Goal: Understand process/instructions

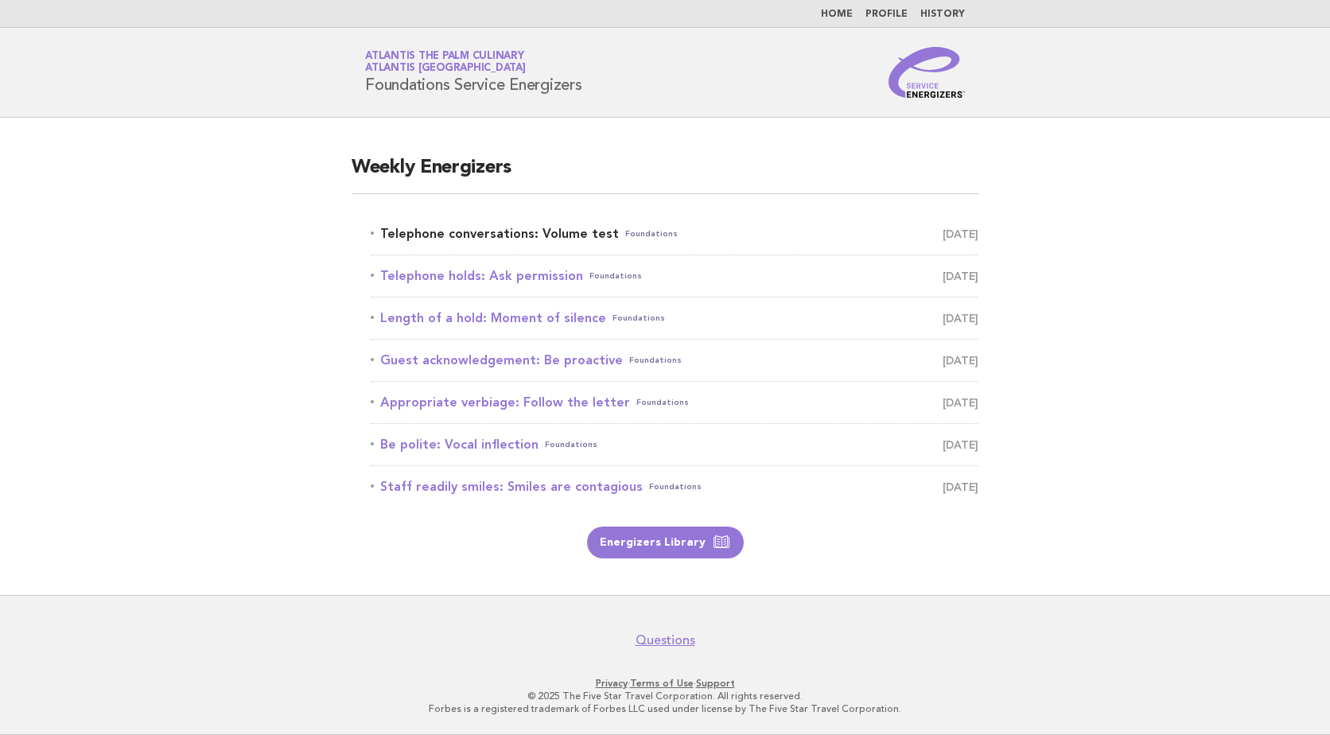
click at [513, 231] on link "Telephone conversations: Volume test Foundations [DATE]" at bounding box center [675, 234] width 608 height 22
click at [594, 232] on link "Telephone conversations: Volume test Foundations [DATE]" at bounding box center [675, 234] width 608 height 22
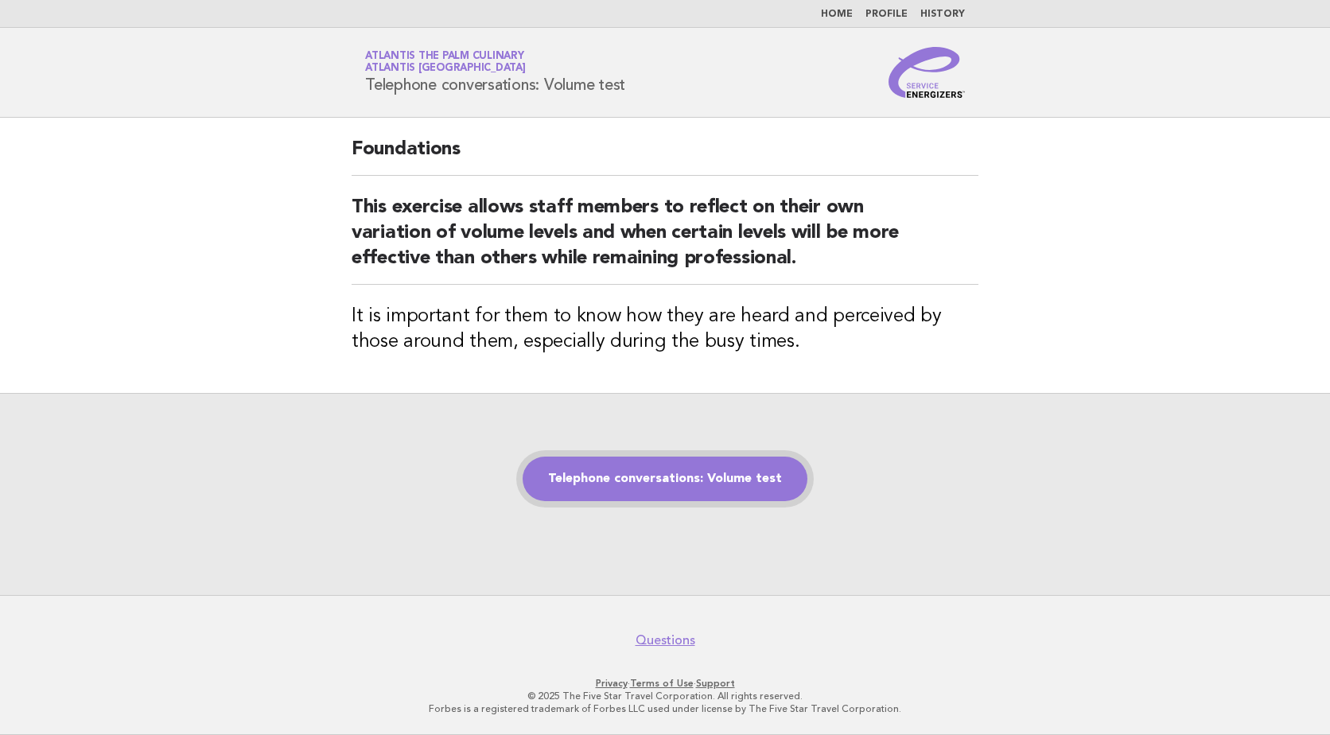
click at [663, 475] on link "Telephone conversations: Volume test" at bounding box center [665, 479] width 285 height 45
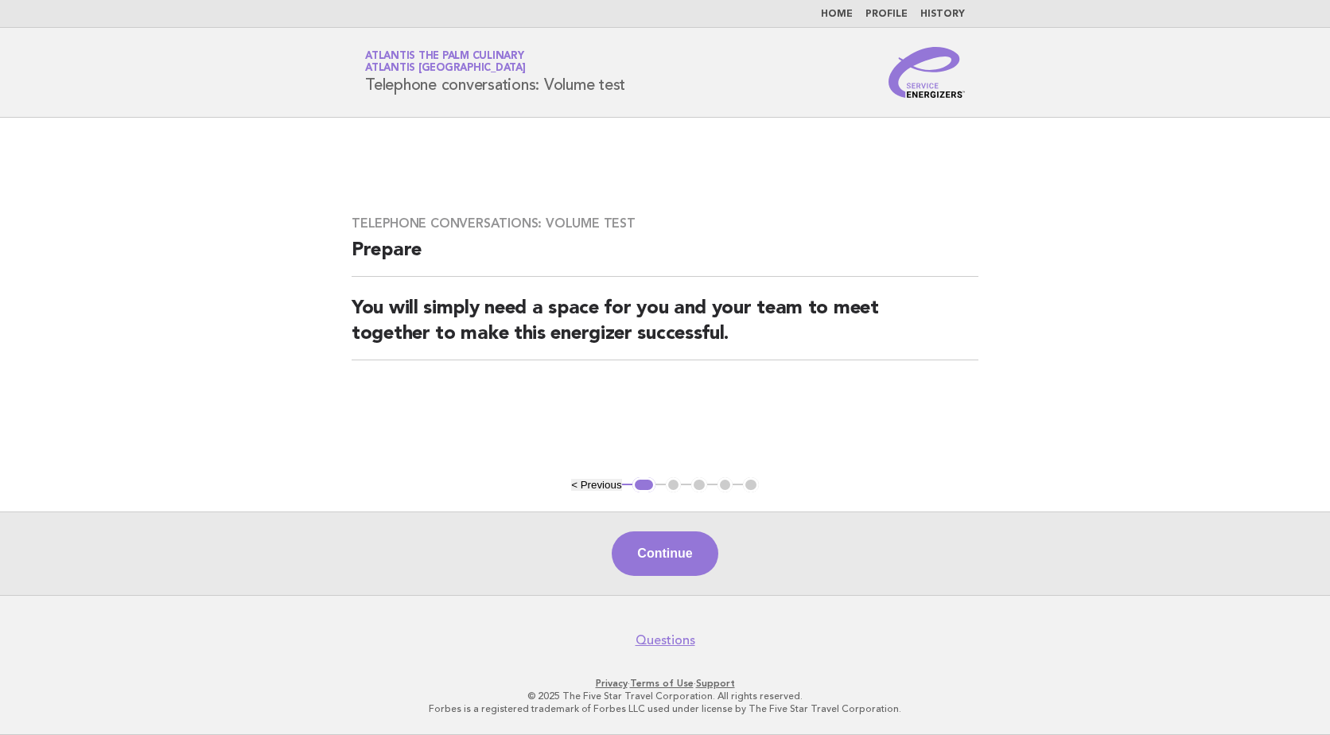
click at [675, 551] on button "Continue" at bounding box center [665, 553] width 106 height 45
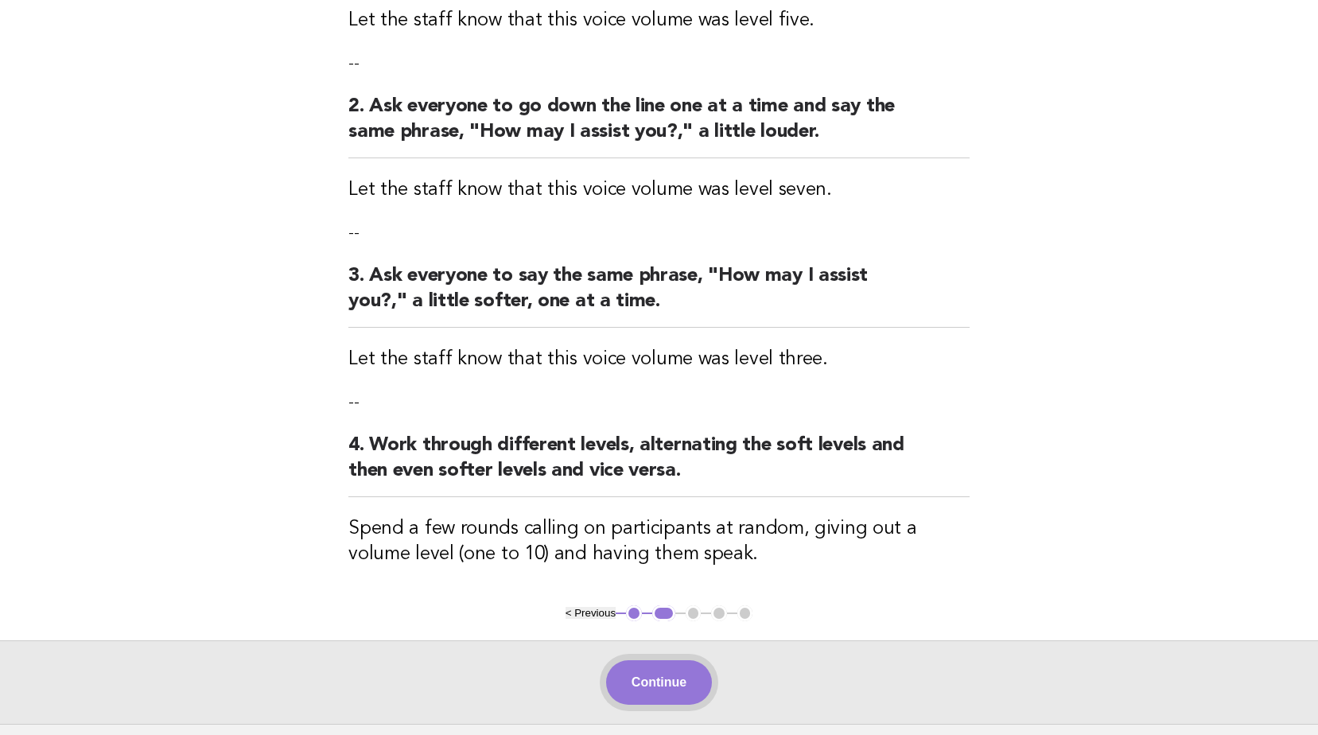
click at [670, 671] on button "Continue" at bounding box center [659, 682] width 106 height 45
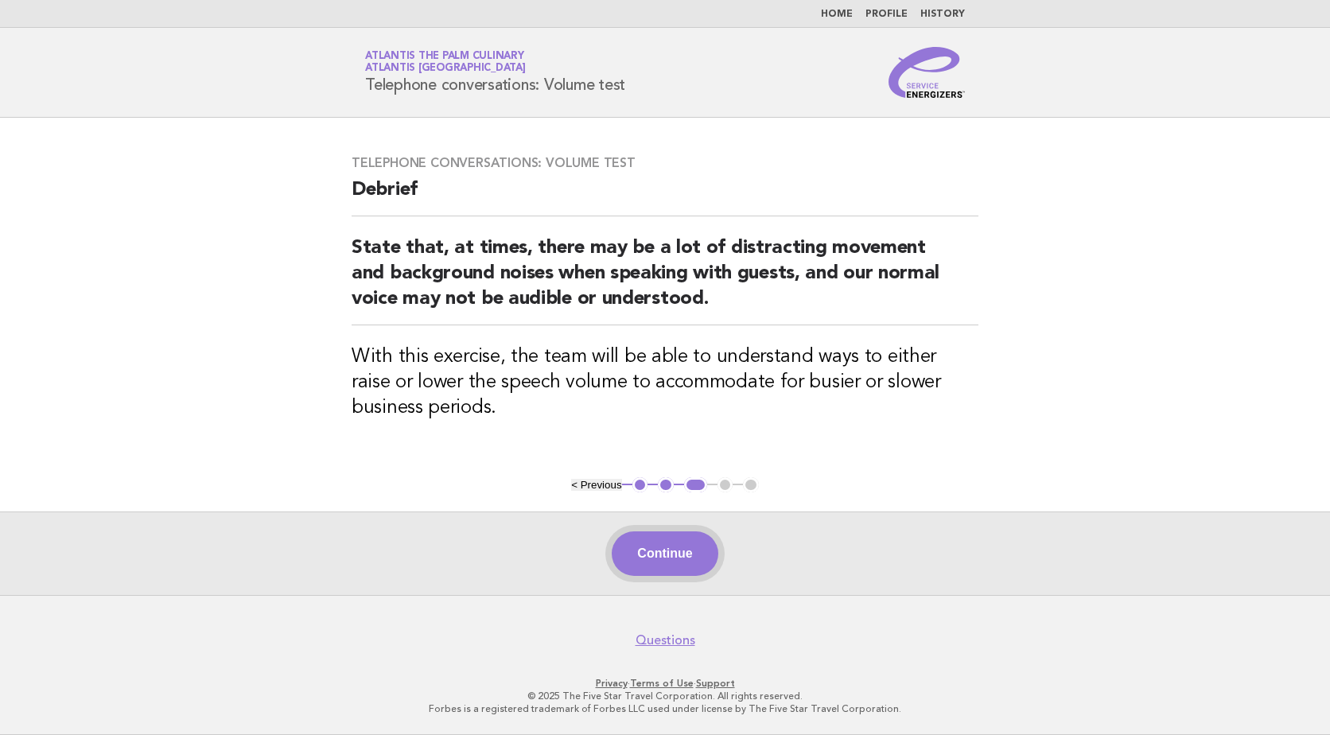
click at [665, 550] on button "Continue" at bounding box center [665, 553] width 106 height 45
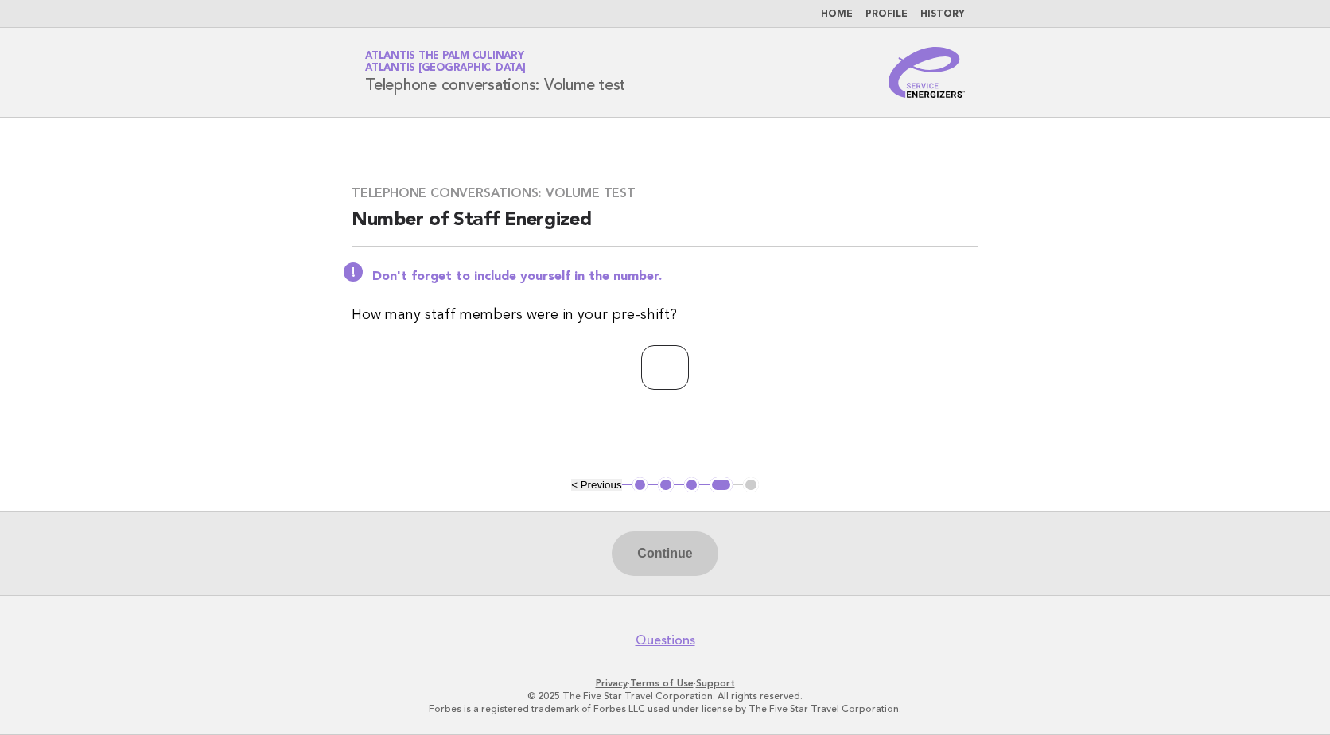
click at [658, 382] on input "number" at bounding box center [665, 367] width 48 height 45
type input "**"
click at [678, 541] on button "Continue" at bounding box center [665, 553] width 106 height 45
